Goal: Task Accomplishment & Management: Use online tool/utility

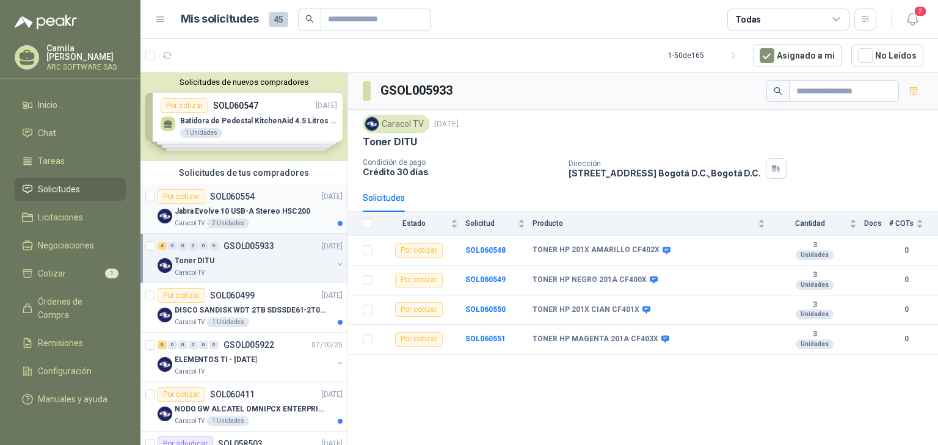
click at [254, 208] on p "Jabra Evolve 10 USB-A Stereo HSC200" at bounding box center [243, 212] width 136 height 12
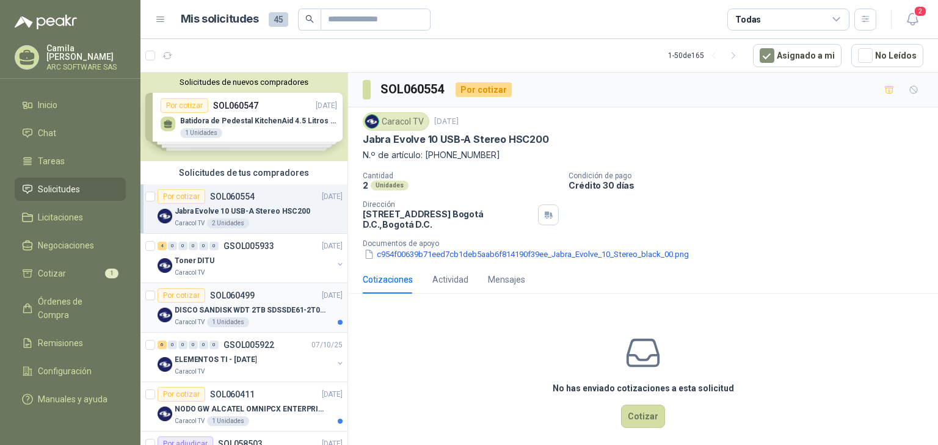
click at [261, 308] on p "DISCO SANDISK WDT 2TB SDSSDE61-2T00-G25" at bounding box center [251, 311] width 152 height 12
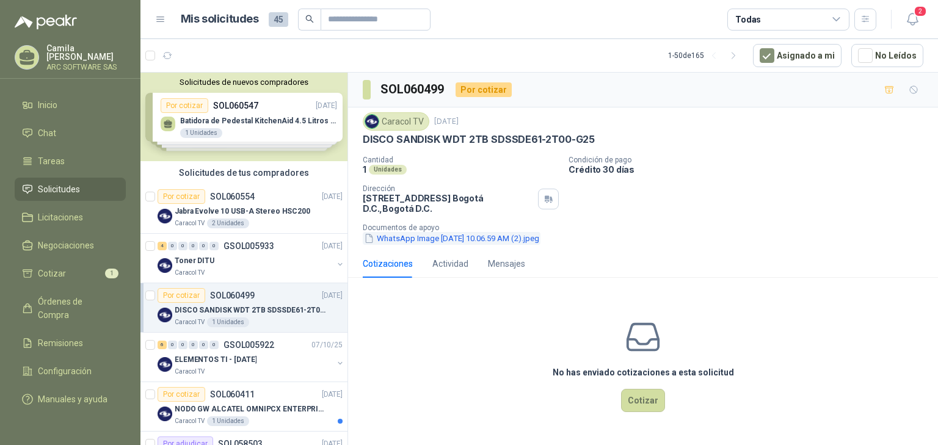
click at [541, 239] on button "WhatsApp Image [DATE] 10.06.59 AM (2).jpeg" at bounding box center [452, 238] width 178 height 13
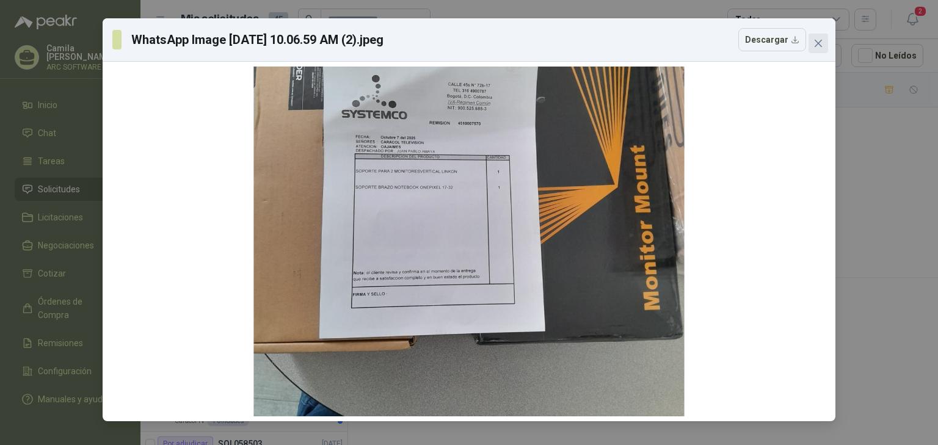
click at [823, 42] on span "Close" at bounding box center [819, 43] width 20 height 10
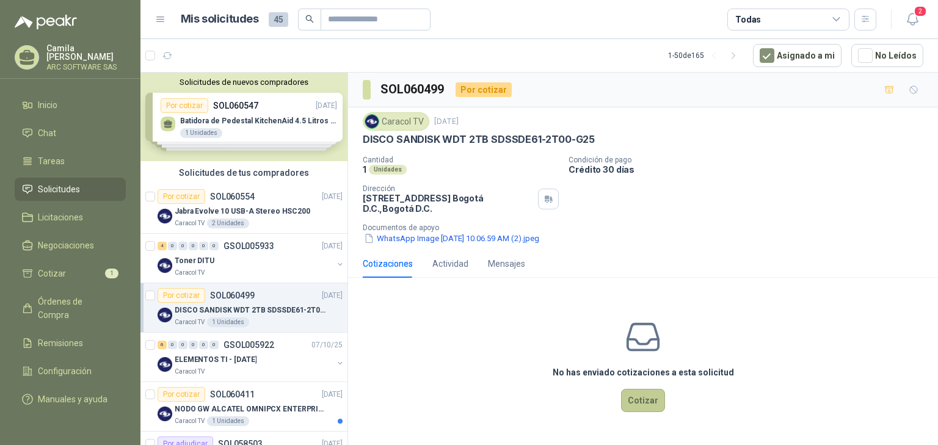
click at [648, 410] on button "Cotizar" at bounding box center [643, 400] width 44 height 23
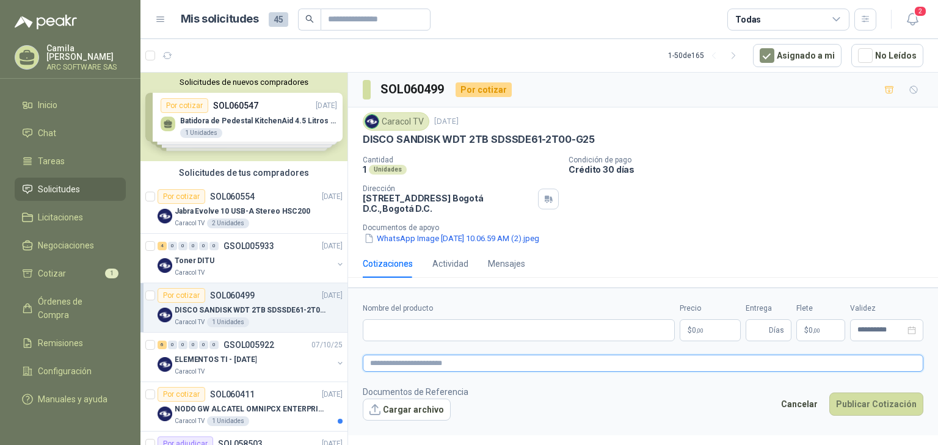
drag, startPoint x: 393, startPoint y: 326, endPoint x: 393, endPoint y: 371, distance: 45.2
click at [393, 371] on textarea at bounding box center [643, 364] width 561 height 18
paste textarea "**********"
type textarea "**********"
paste input "**********"
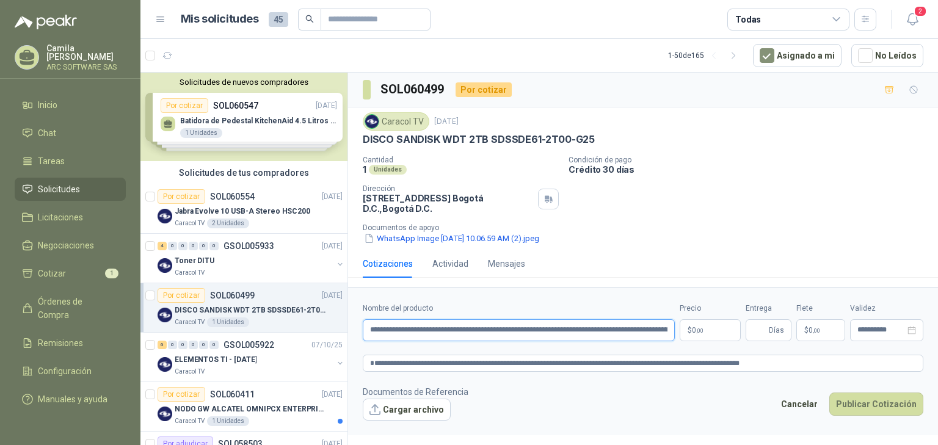
scroll to position [0, 117]
drag, startPoint x: 533, startPoint y: 332, endPoint x: 770, endPoint y: 348, distance: 237.5
click at [774, 350] on form "**********" at bounding box center [643, 362] width 590 height 148
type input "**********"
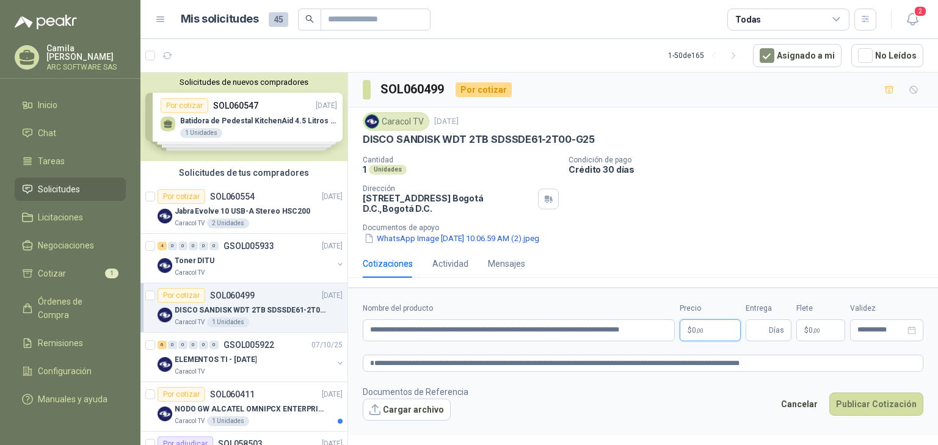
click at [711, 335] on p "$ 0 ,00" at bounding box center [710, 330] width 61 height 22
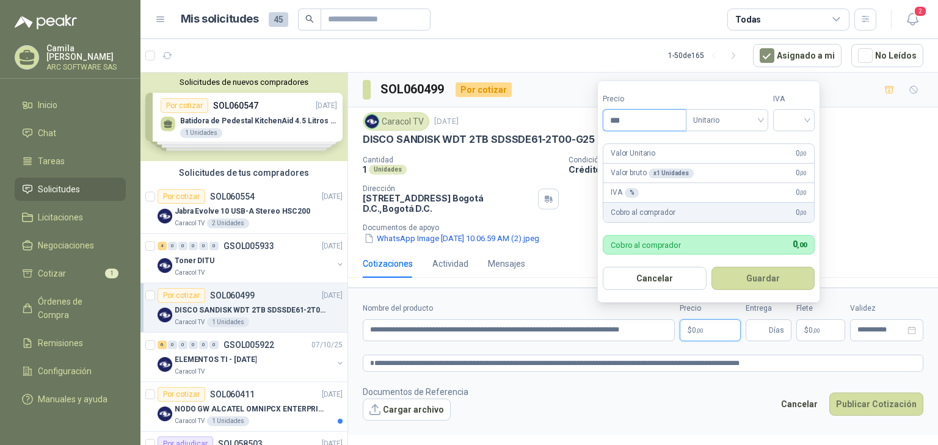
click at [632, 121] on input "***" at bounding box center [644, 120] width 82 height 21
click at [759, 122] on span "Unitario" at bounding box center [727, 120] width 68 height 18
type input "*********"
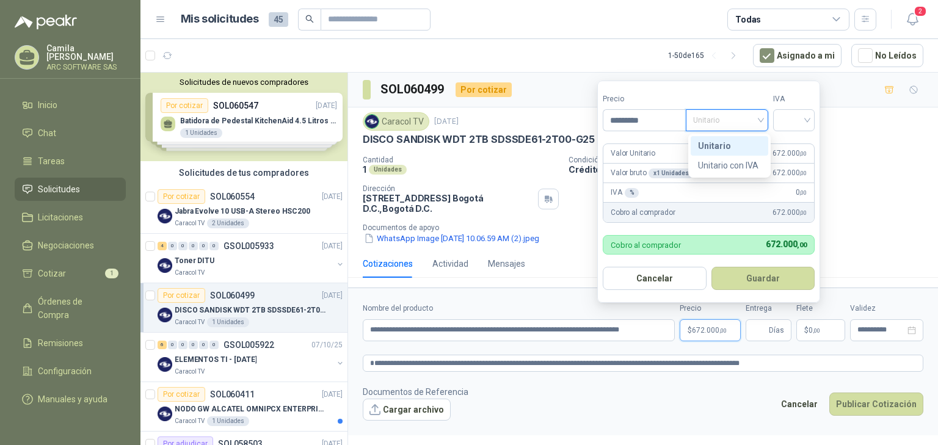
drag, startPoint x: 738, startPoint y: 145, endPoint x: 784, endPoint y: 133, distance: 47.4
click at [743, 143] on div "Unitario" at bounding box center [729, 145] width 63 height 13
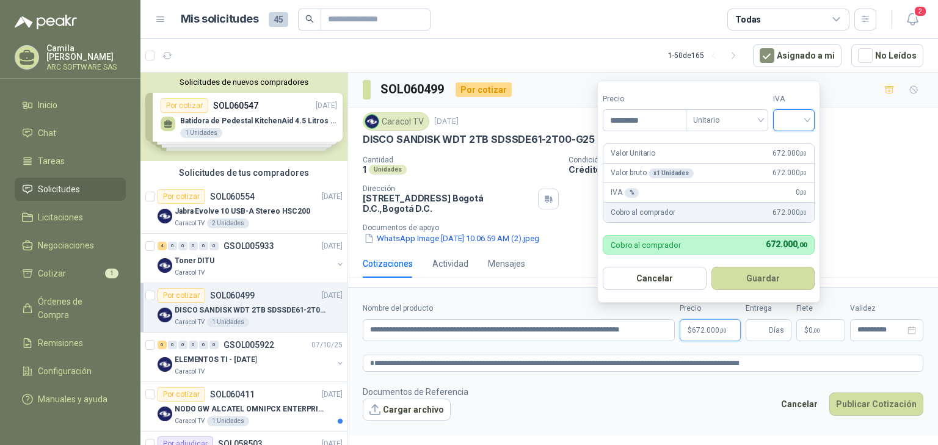
click at [789, 122] on input "search" at bounding box center [794, 119] width 27 height 18
click at [800, 142] on div "19%" at bounding box center [796, 145] width 23 height 13
click at [787, 276] on button "Guardar" at bounding box center [765, 278] width 105 height 23
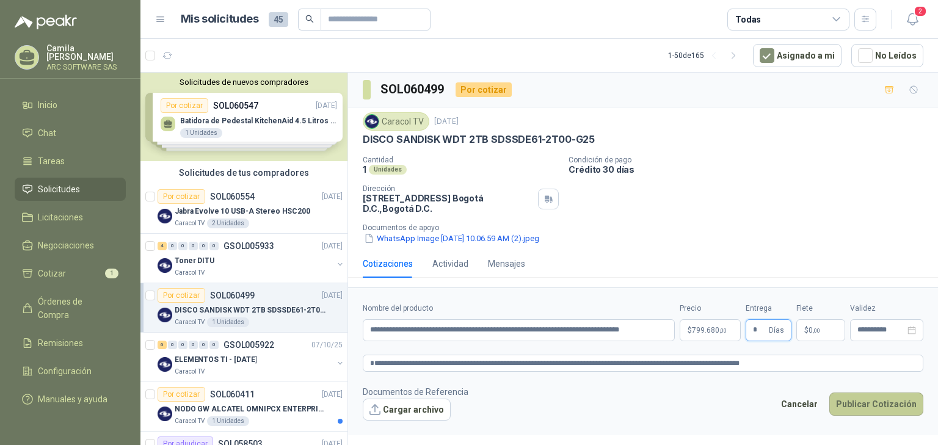
type input "*"
click at [889, 407] on button "Publicar Cotización" at bounding box center [876, 404] width 94 height 23
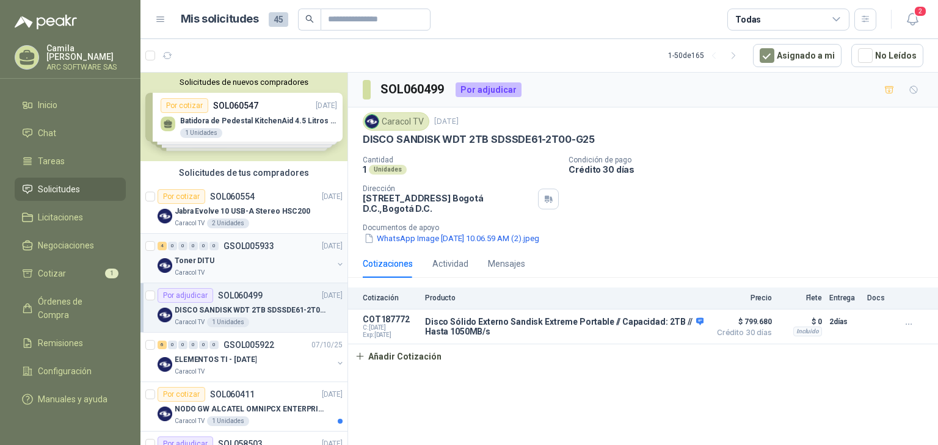
click at [232, 253] on div "Toner DITU" at bounding box center [254, 260] width 158 height 15
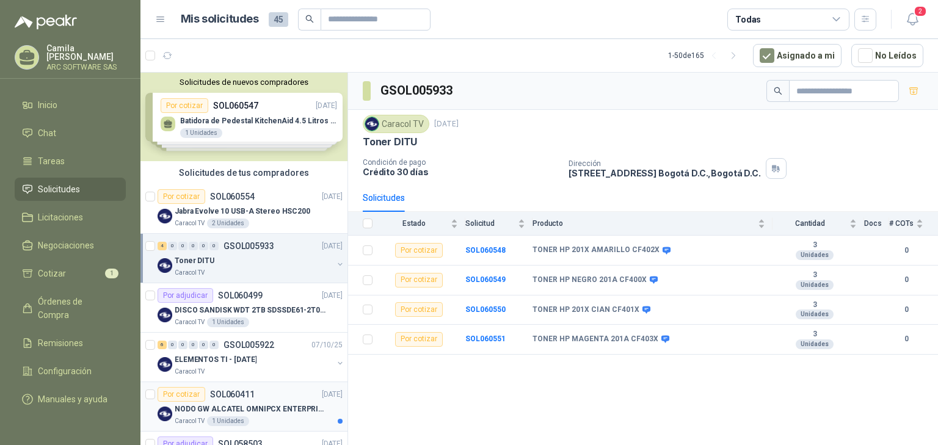
click at [279, 414] on div "NODO GW ALCATEL OMNIPCX ENTERPRISE SIP" at bounding box center [259, 409] width 168 height 15
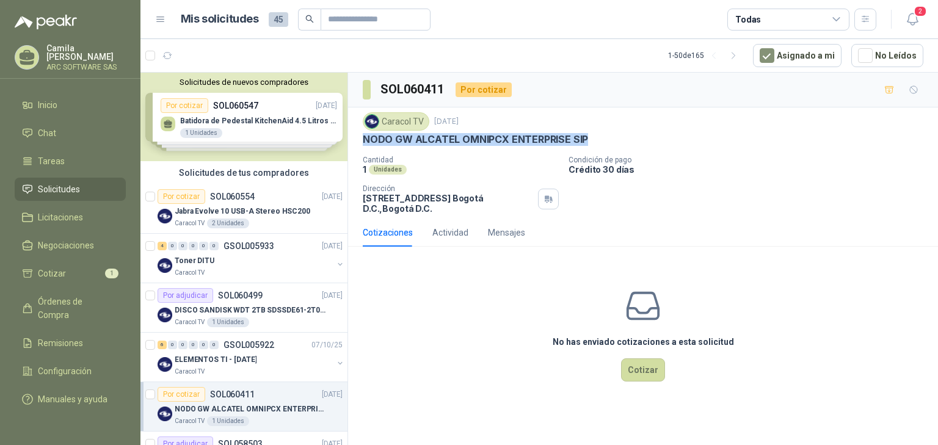
drag, startPoint x: 586, startPoint y: 139, endPoint x: 372, endPoint y: 140, distance: 214.4
click at [361, 142] on div "Caracol TV [DATE] NODO GW ALCATEL OMNIPCX ENTERPRISE SIP Cantidad 1 Unidades Co…" at bounding box center [643, 163] width 590 height 111
copy p "NODO GW ALCATEL OMNIPCX ENTERPRISE SIP"
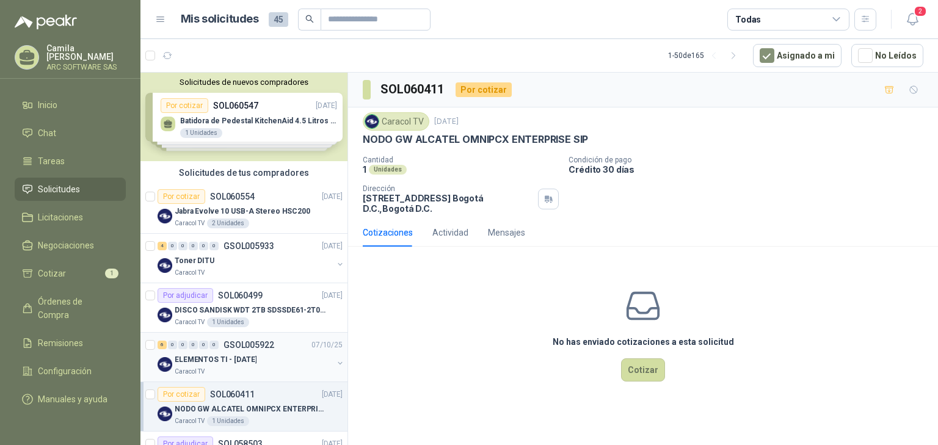
drag, startPoint x: 184, startPoint y: 317, endPoint x: 159, endPoint y: 335, distance: 30.5
drag, startPoint x: 159, startPoint y: 335, endPoint x: 454, endPoint y: 303, distance: 296.2
click at [457, 305] on div "No has enviado cotizaciones a esta solicitud Cotizar" at bounding box center [643, 335] width 590 height 156
click at [208, 204] on div "Jabra Evolve 10 USB-A Stereo HSC200" at bounding box center [259, 211] width 168 height 15
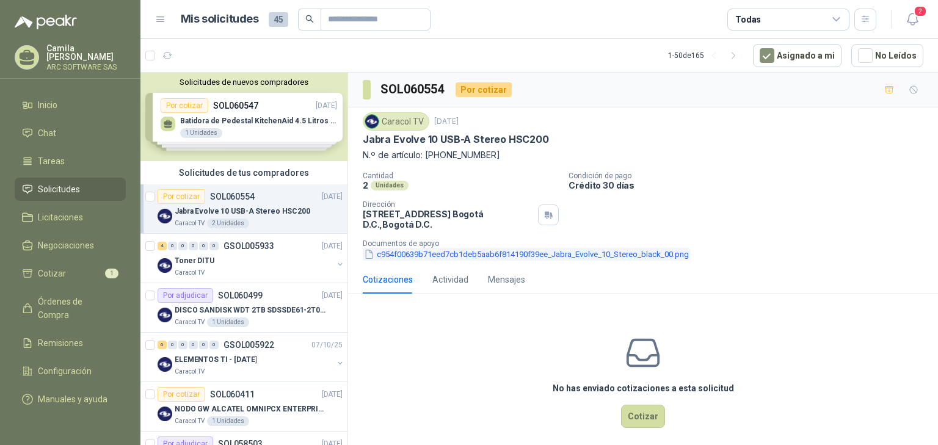
click at [629, 257] on button "c954f00639b71eed7cb1deb5aab6f814190f39ee_Jabra_Evolve_10_Stereo_black_00.png" at bounding box center [526, 254] width 327 height 13
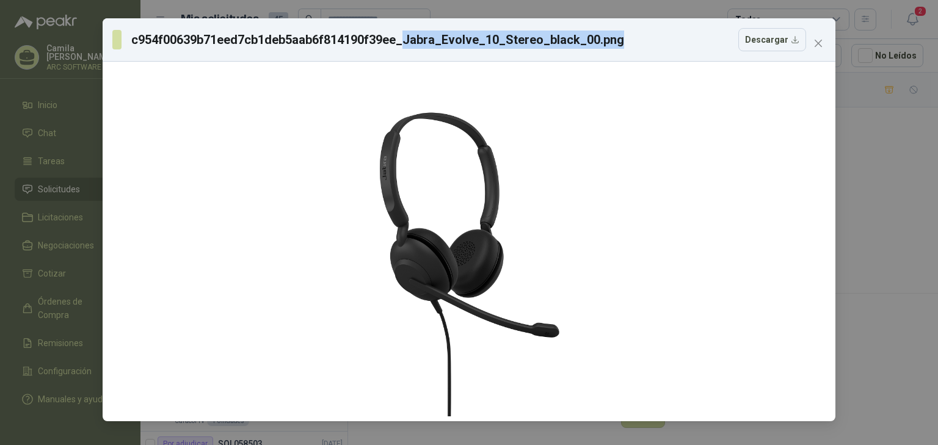
drag, startPoint x: 618, startPoint y: 43, endPoint x: 402, endPoint y: 42, distance: 216.2
click at [402, 42] on div "c954f00639b71eed7cb1deb5aab6f814190f39ee_Jabra_Evolve_10_Stereo_black_00.png De…" at bounding box center [459, 39] width 694 height 23
copy h3 "Jabra_Evolve_10_Stereo_black_00.png"
click at [825, 42] on span "Close" at bounding box center [819, 43] width 20 height 10
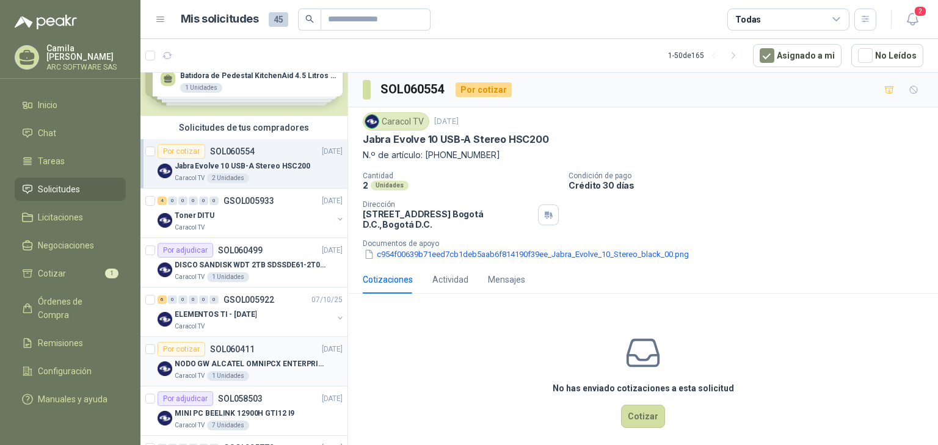
scroll to position [98, 0]
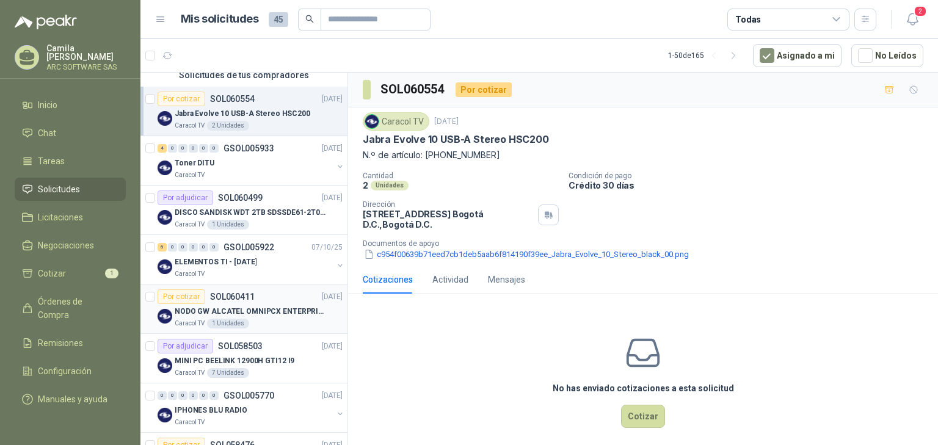
click at [275, 317] on div "NODO GW ALCATEL OMNIPCX ENTERPRISE SIP" at bounding box center [259, 311] width 168 height 15
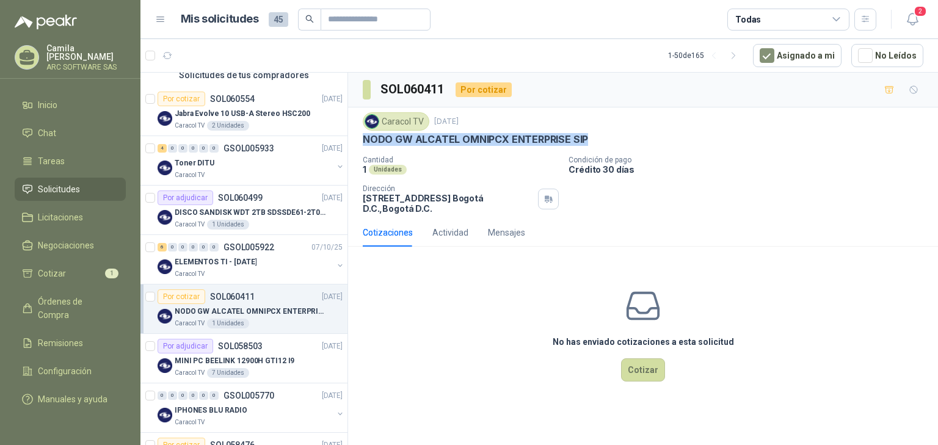
drag, startPoint x: 593, startPoint y: 136, endPoint x: 361, endPoint y: 143, distance: 232.2
click at [361, 143] on div "Caracol TV [DATE] NODO GW ALCATEL OMNIPCX ENTERPRISE SIP Cantidad 1 Unidades Co…" at bounding box center [643, 163] width 590 height 111
copy p "NODO GW ALCATEL OMNIPCX ENTERPRISE SIP"
click at [217, 271] on div "Caracol TV" at bounding box center [254, 274] width 158 height 10
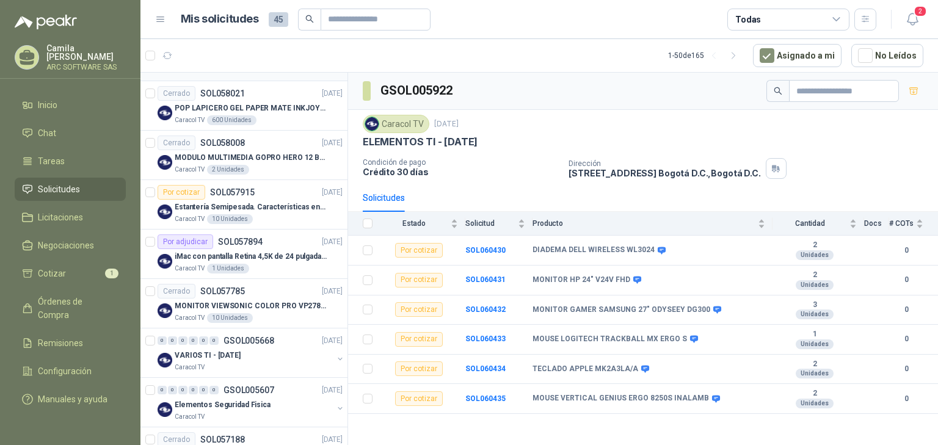
scroll to position [684, 0]
